Goal: Obtain resource: Download file/media

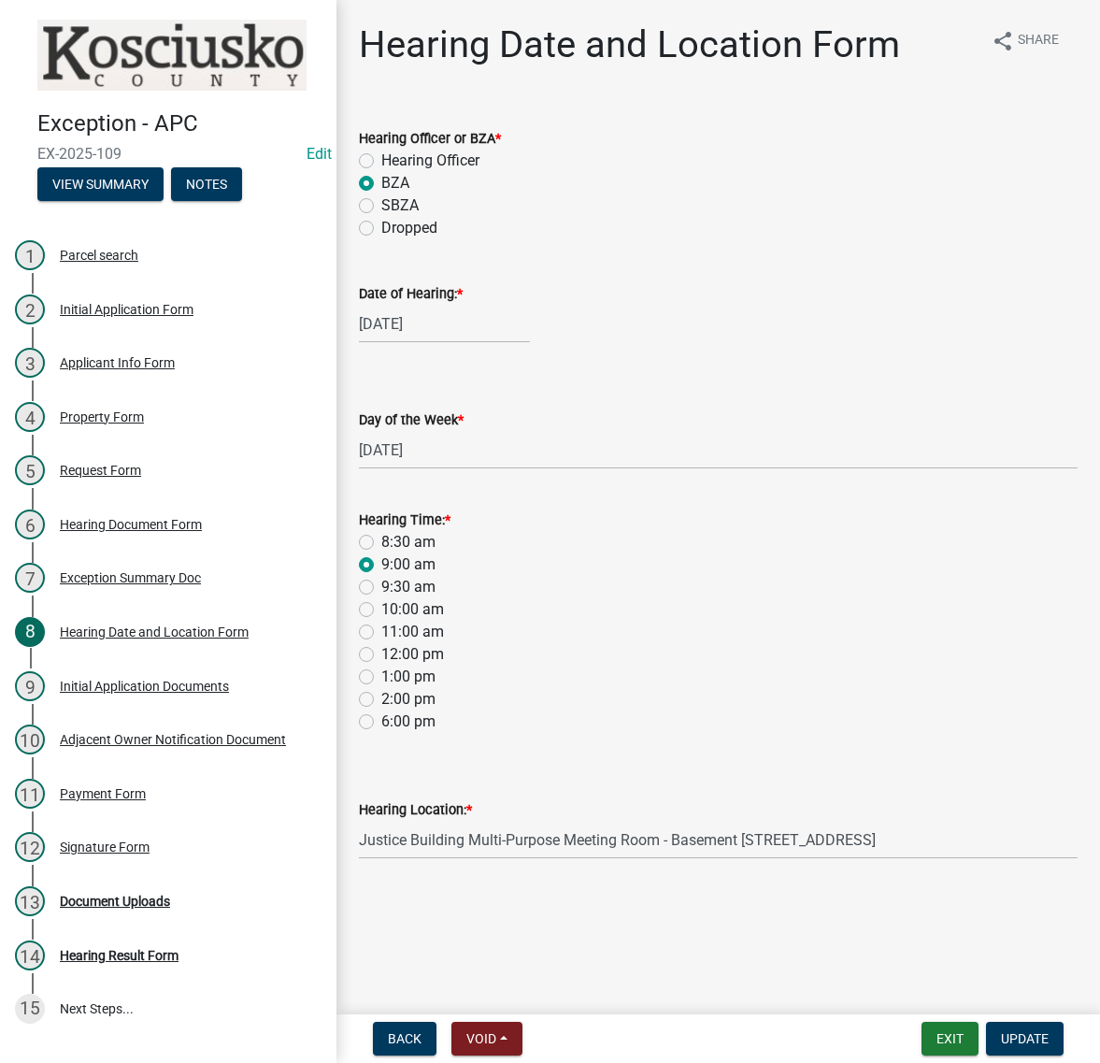
select select "a48e76f8-de41-403b-83ad-1628186786b9"
select select "9dcac0a2-b0c4-4f3b-8637-840d2209bdca"
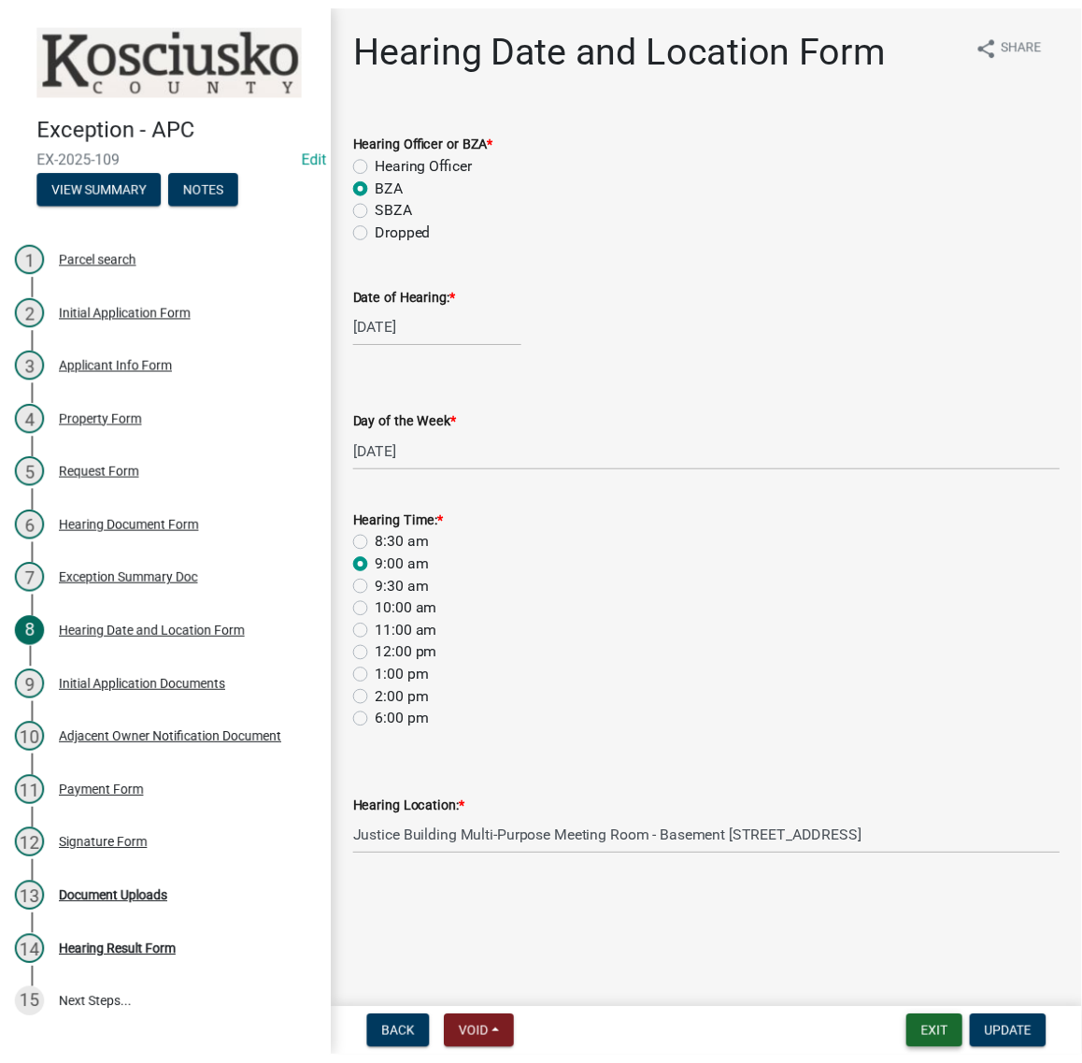
scroll to position [279, 0]
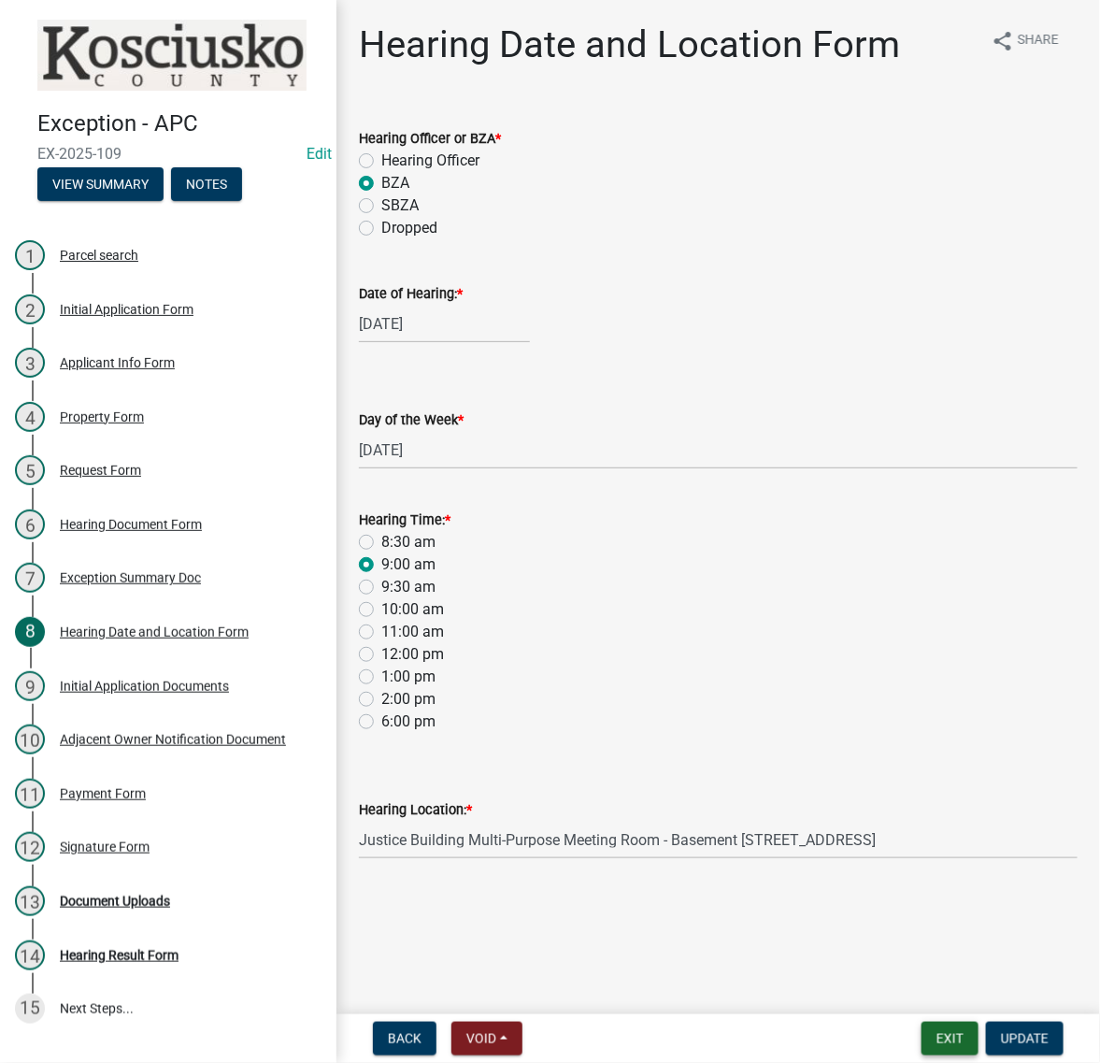
click at [922, 1033] on button "Exit" at bounding box center [950, 1039] width 57 height 34
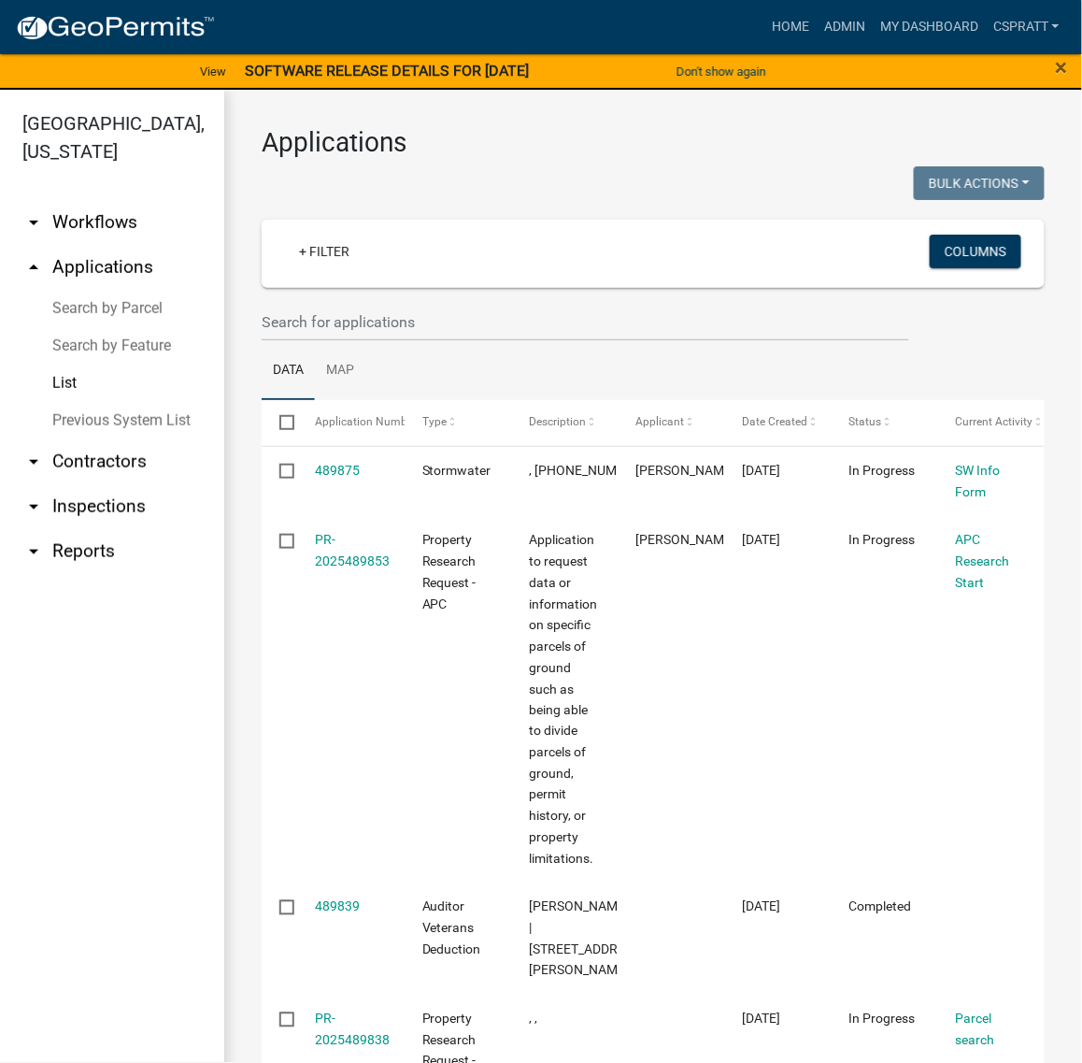
click at [142, 327] on link "Search by Parcel" at bounding box center [112, 308] width 224 height 37
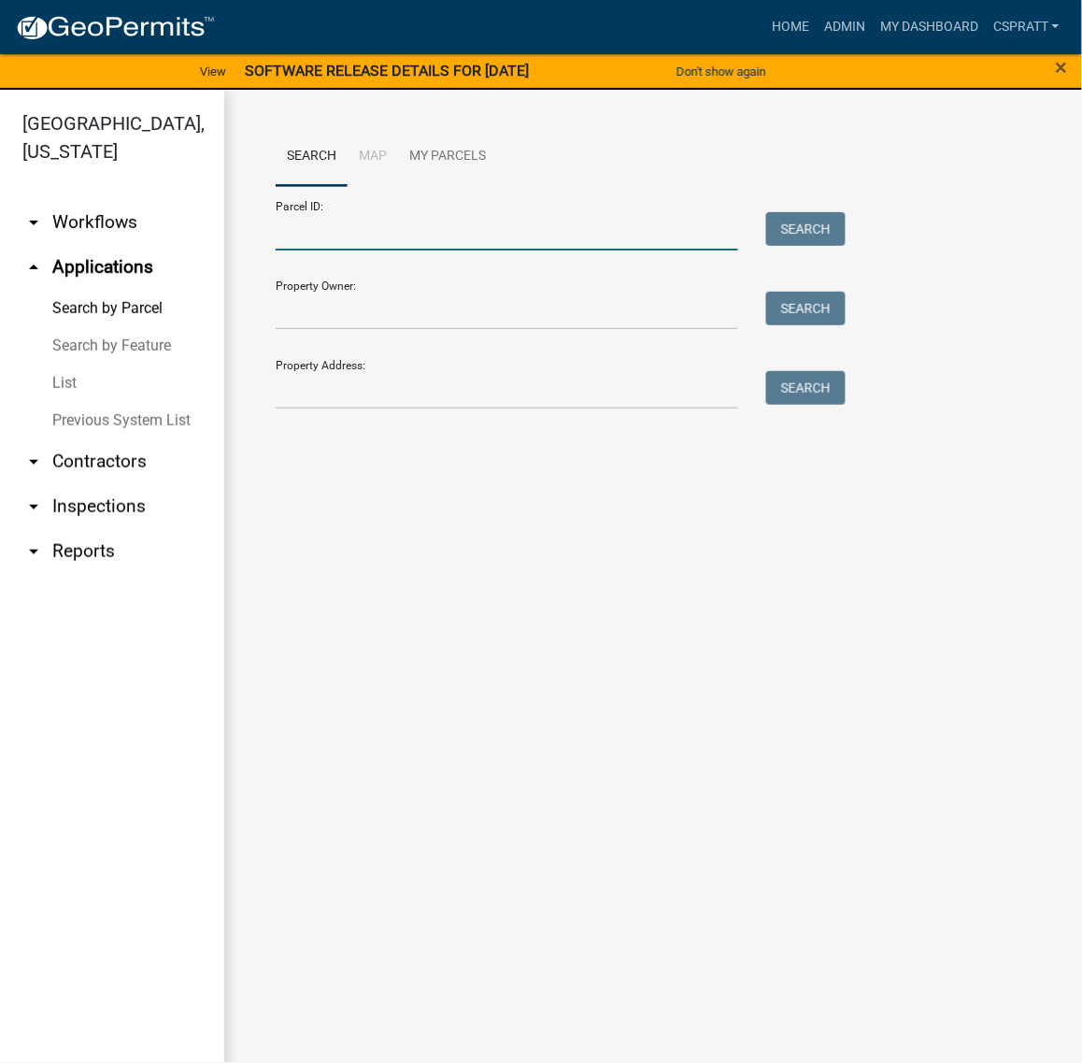
click at [322, 250] on input "Parcel ID:" at bounding box center [507, 231] width 463 height 38
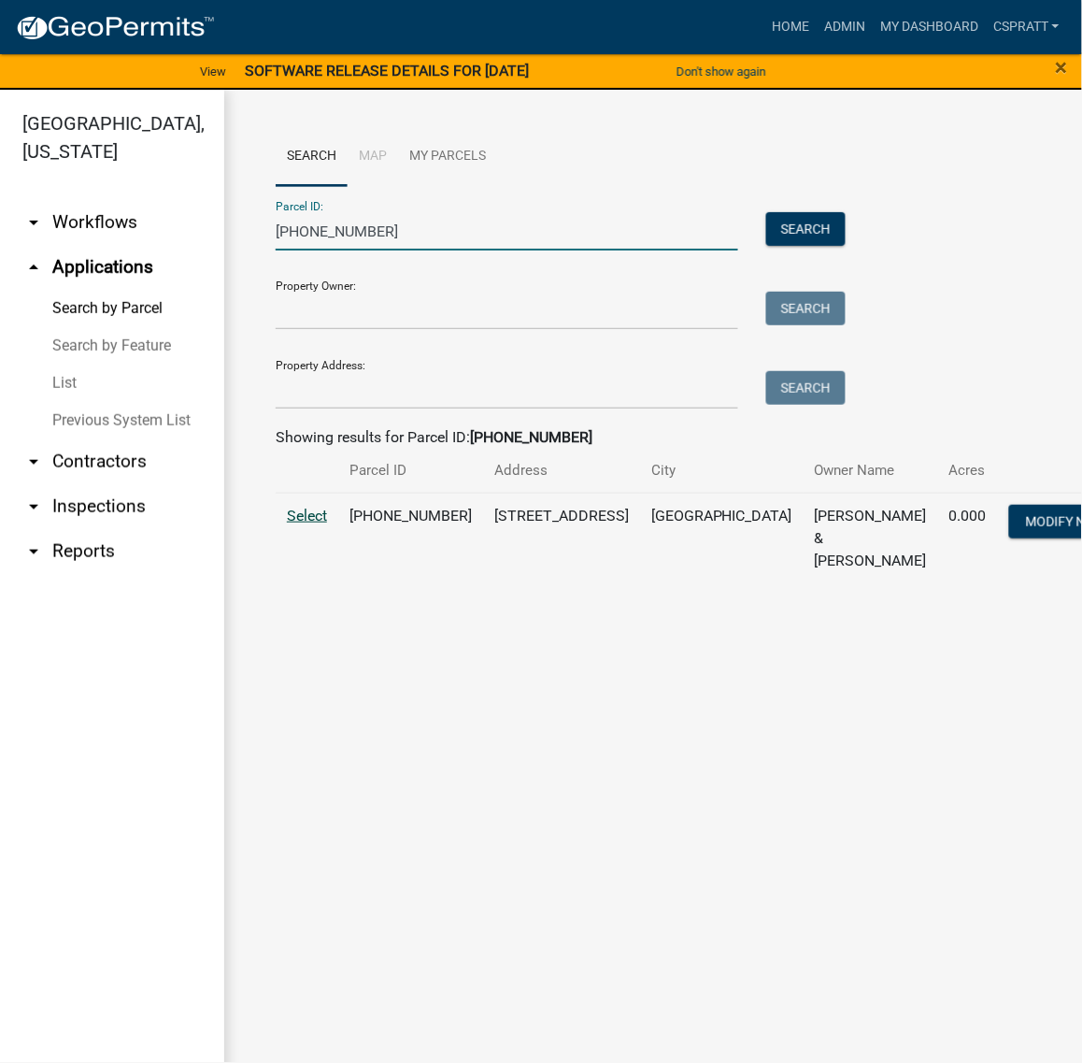
type input "[PHONE_NUMBER]"
click at [301, 524] on span "Select" at bounding box center [307, 516] width 40 height 18
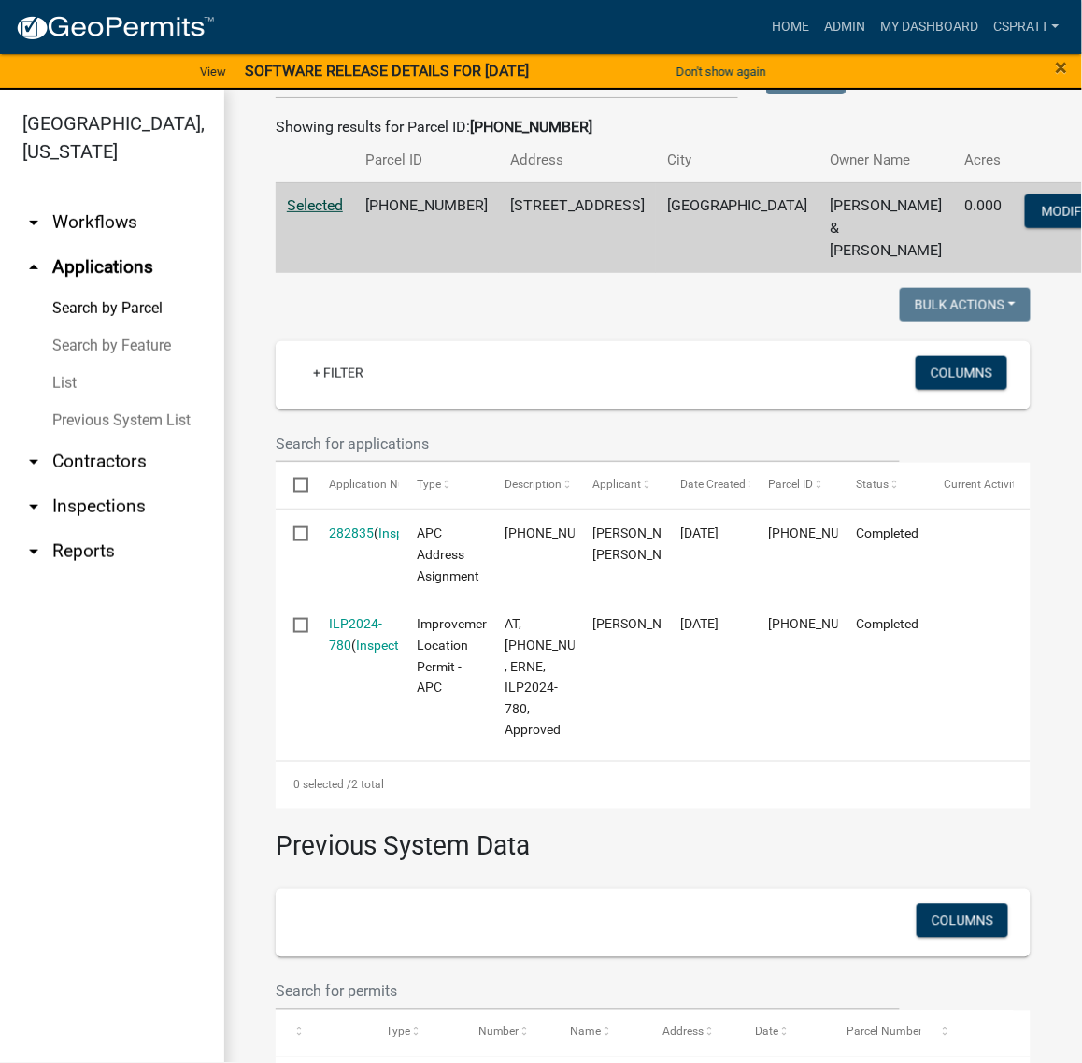
scroll to position [269, 0]
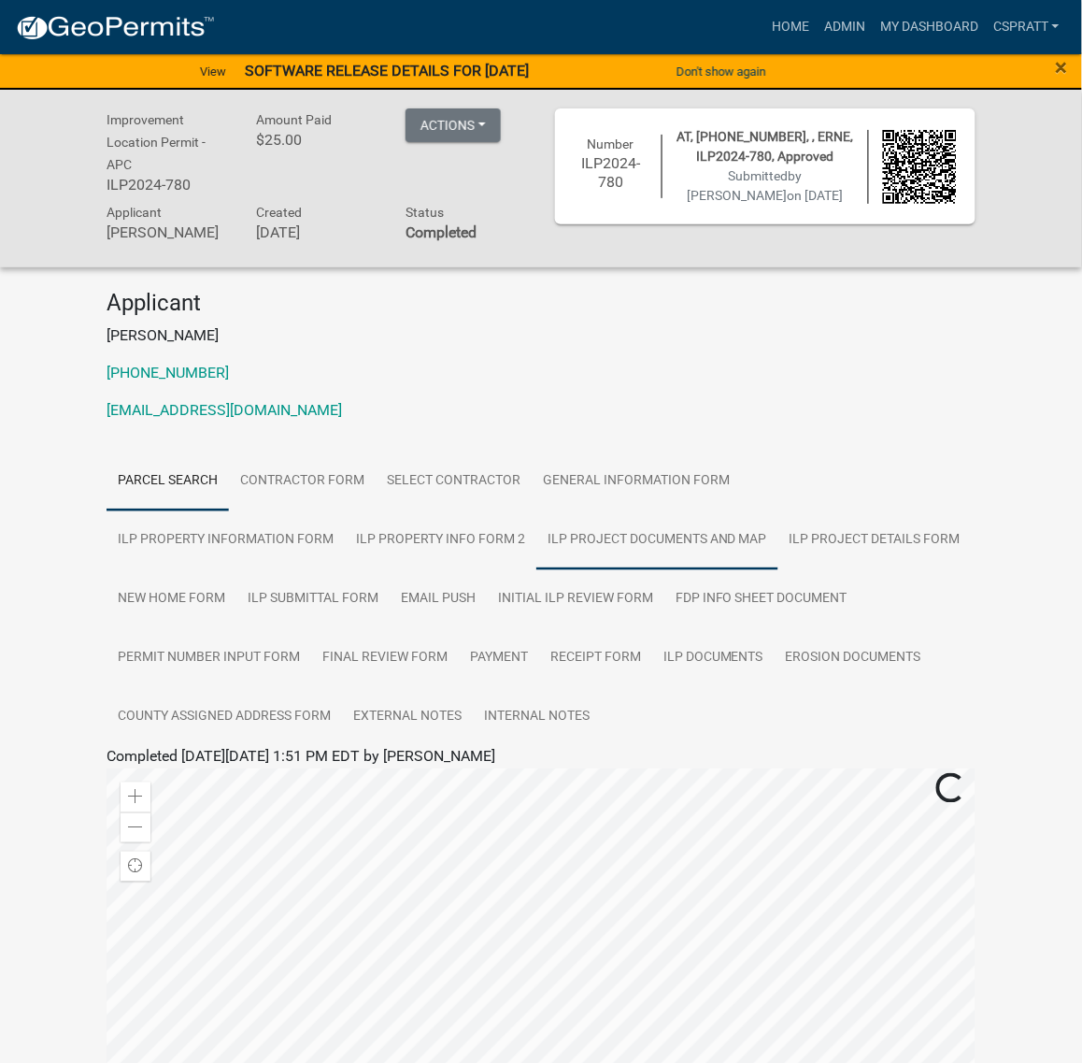
click at [779, 570] on link "ILP Project Documents and Map" at bounding box center [658, 540] width 242 height 60
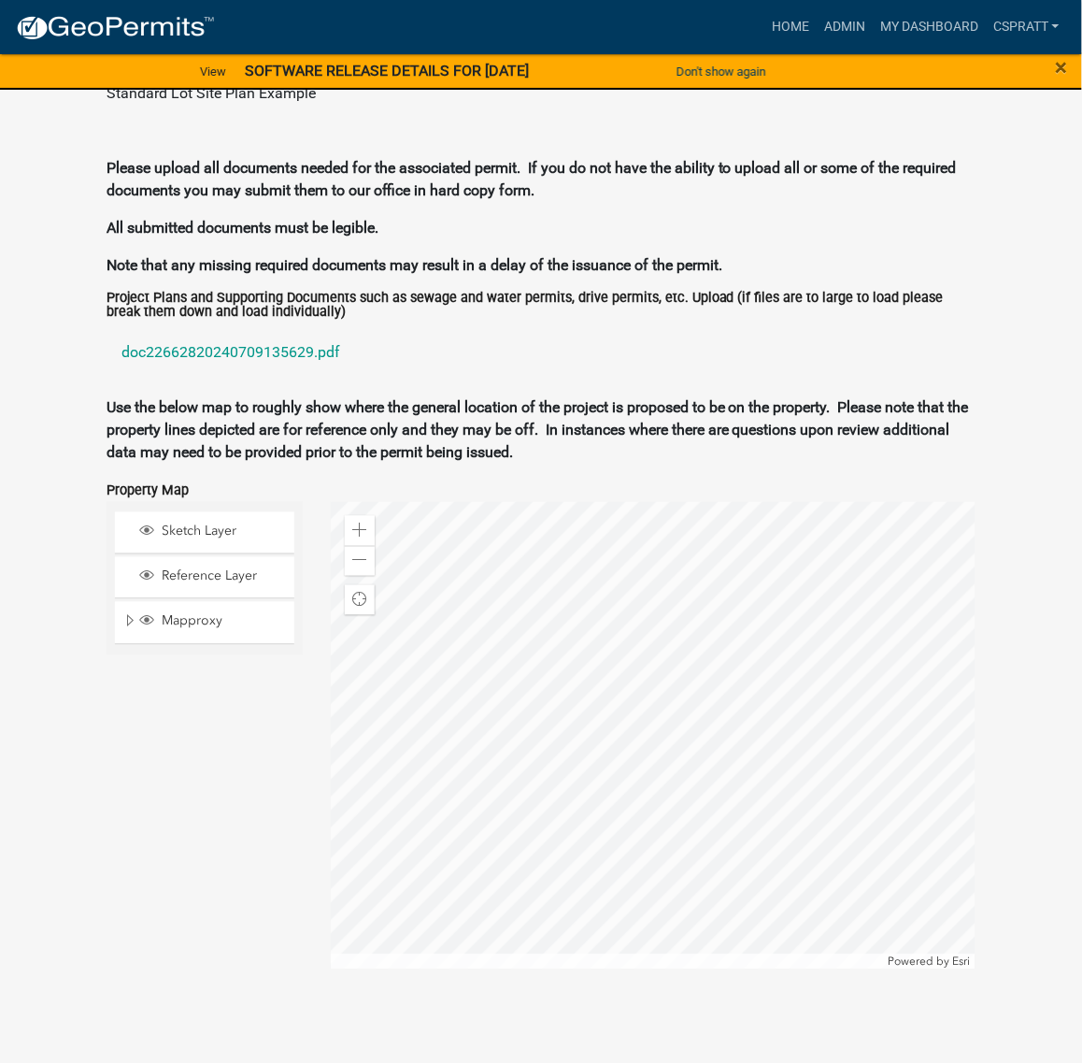
scroll to position [1877, 0]
click at [384, 375] on link "doc22662820240709135629.pdf" at bounding box center [541, 352] width 869 height 45
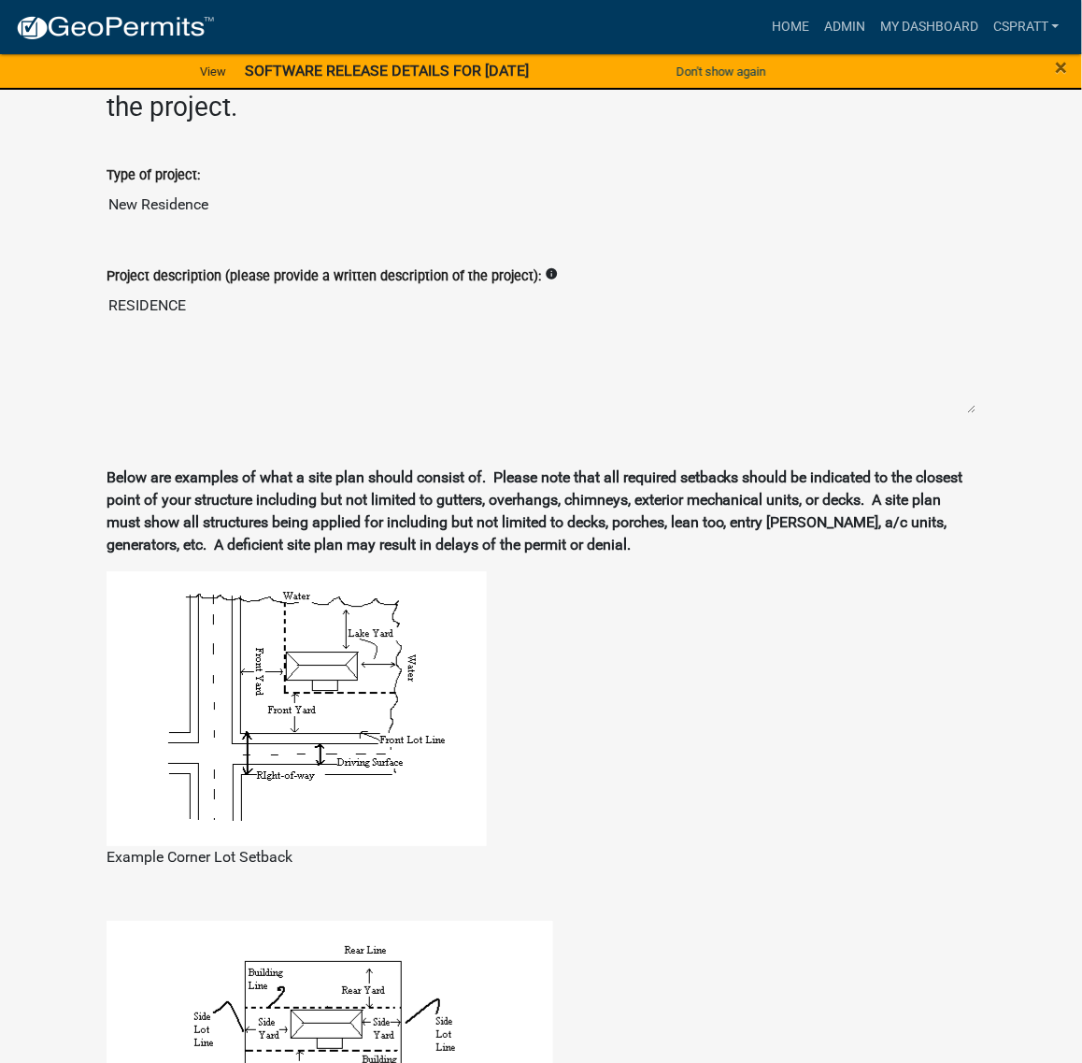
scroll to position [475, 0]
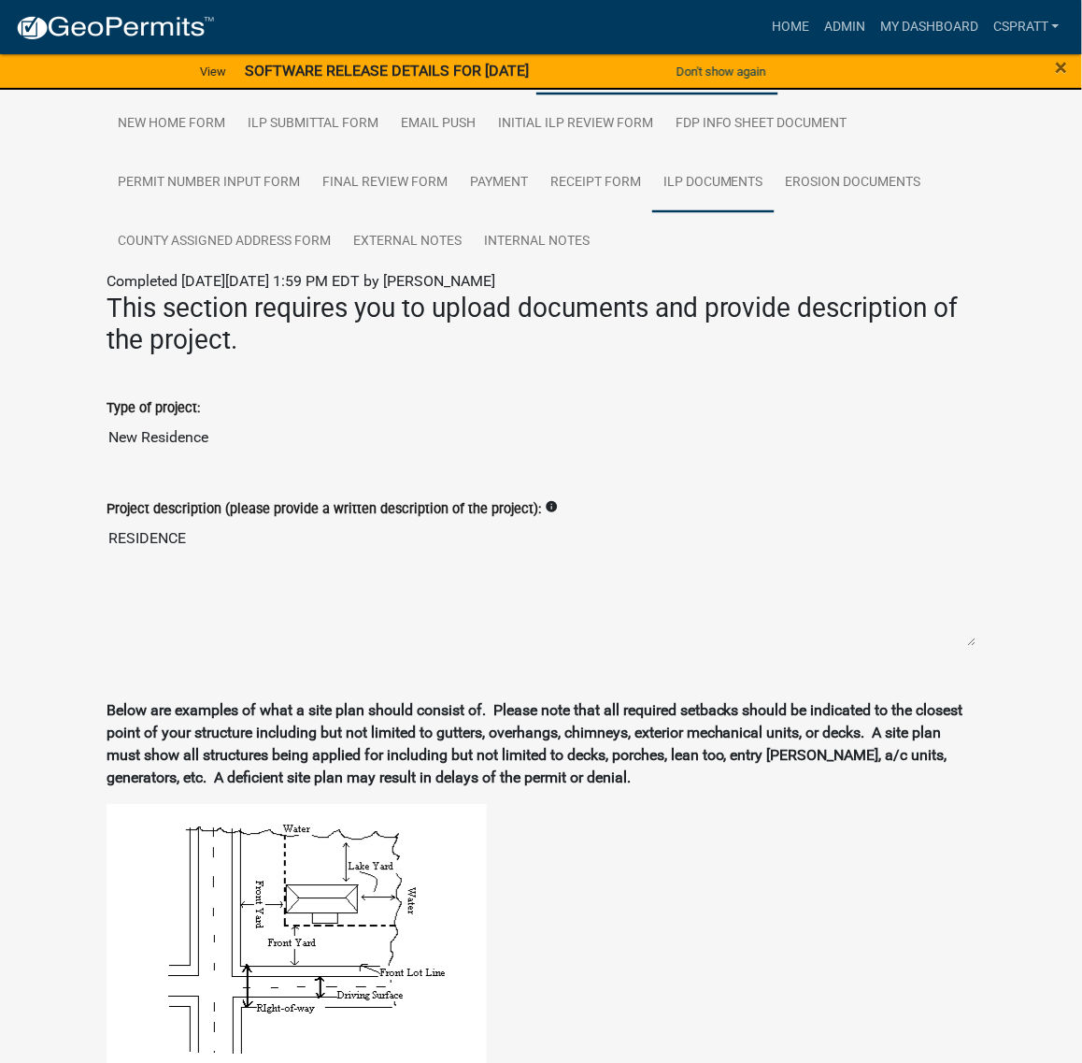
click at [652, 213] on link "ILP Documents" at bounding box center [713, 183] width 122 height 60
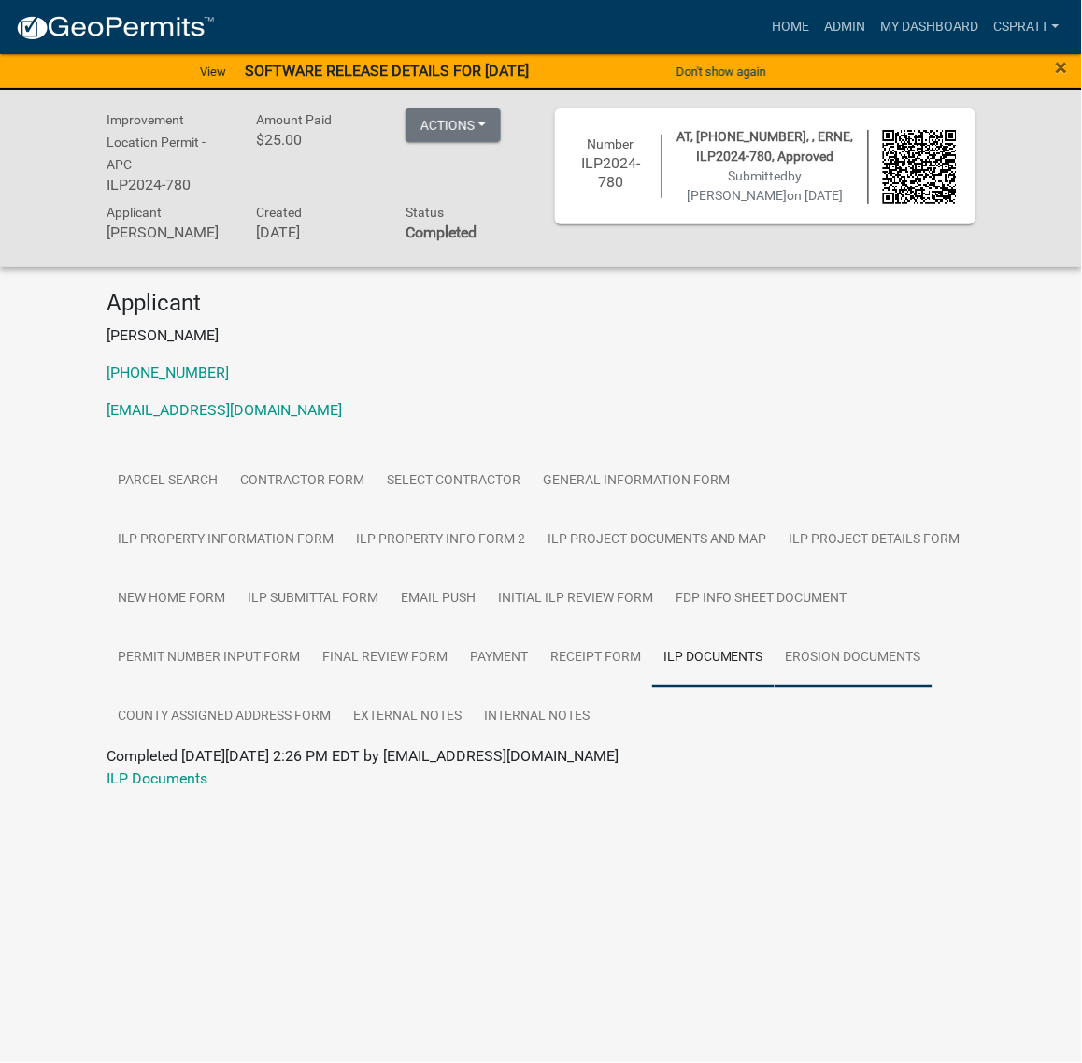
scroll to position [64, 0]
click at [173, 788] on link "ILP Documents" at bounding box center [157, 779] width 101 height 18
